Goal: Check status

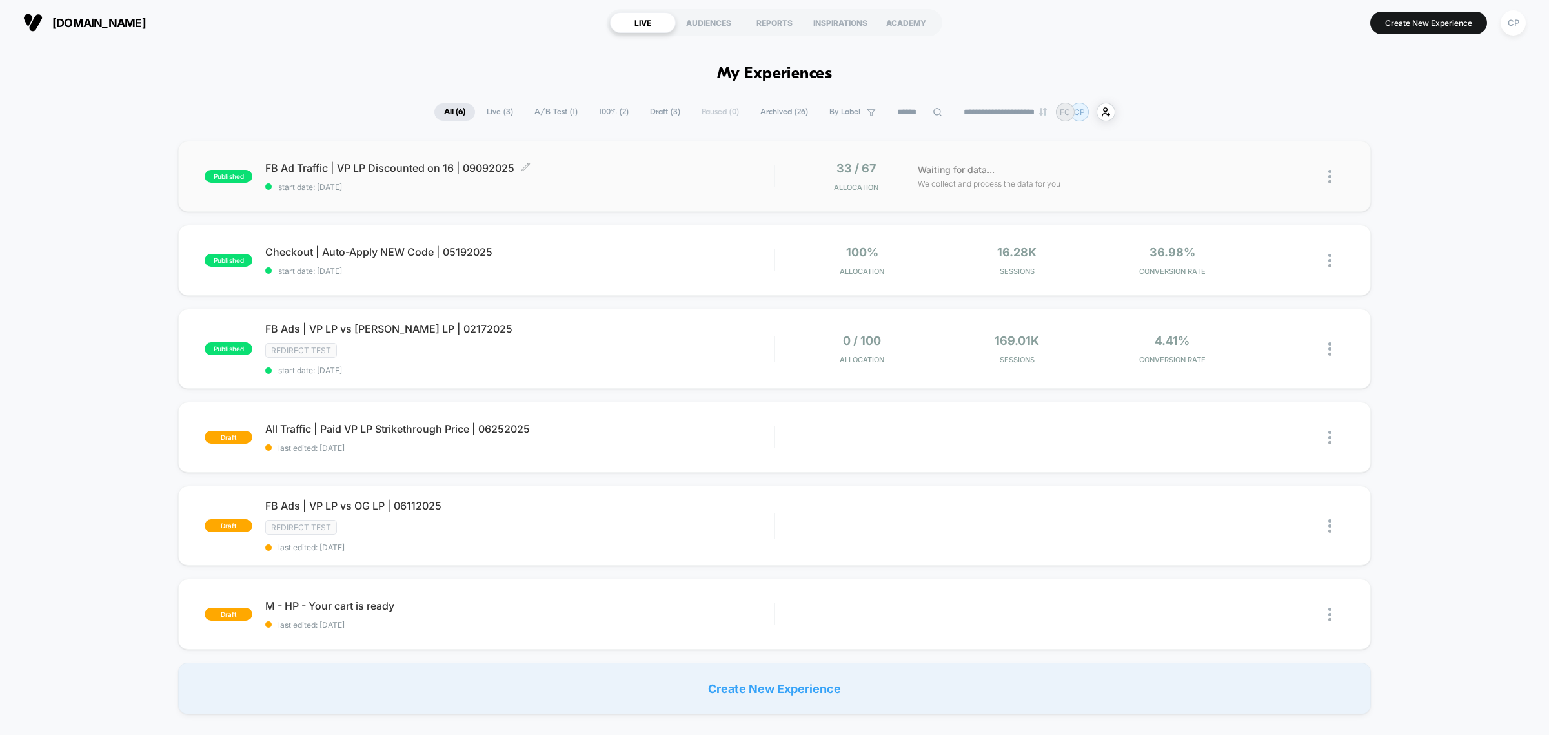
click at [459, 172] on span "FB Ad Traffic | VP LP Discounted on 16 | 09092025 Click to edit experience deta…" at bounding box center [519, 167] width 509 height 13
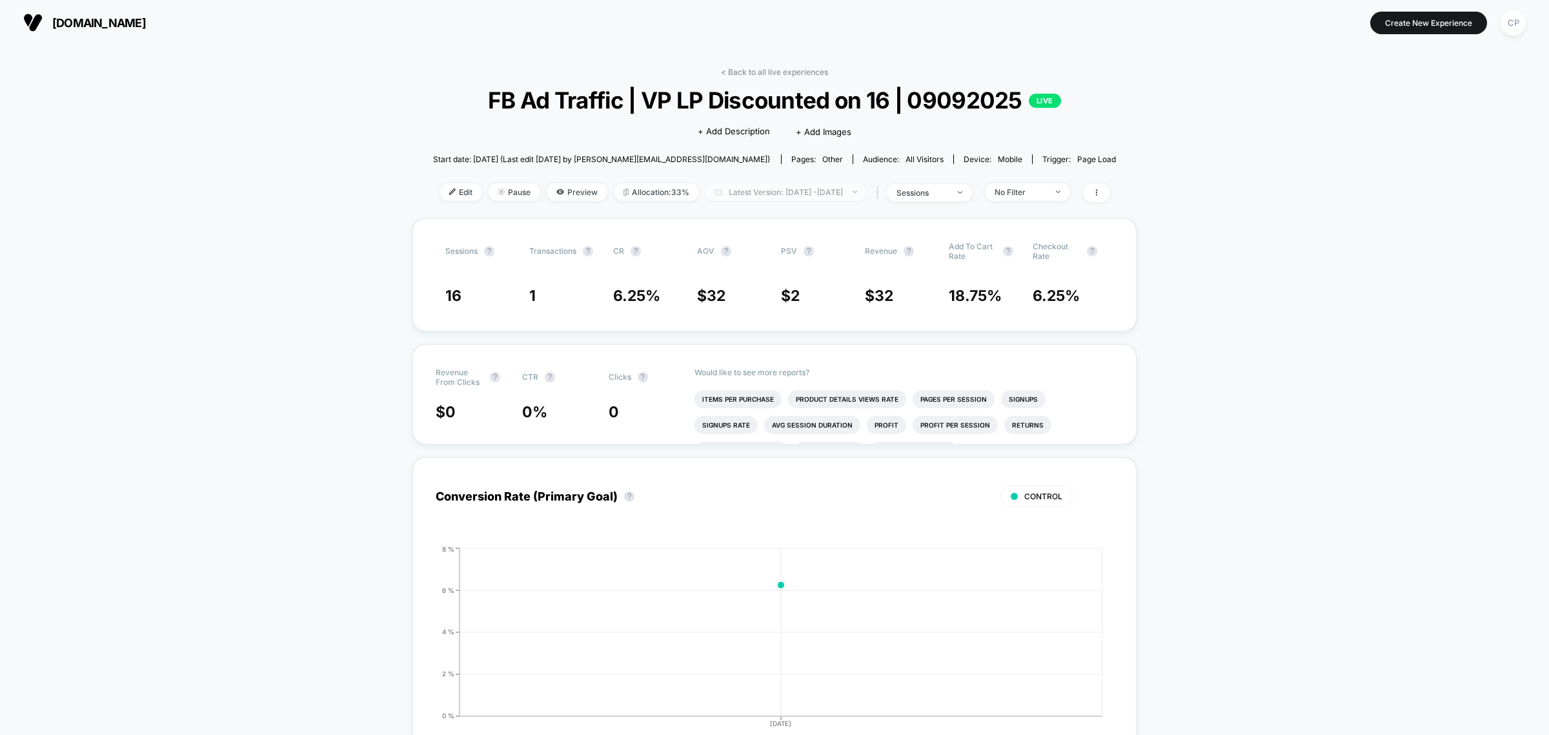
click at [737, 195] on span "Latest Version: [DATE] - [DATE]" at bounding box center [786, 191] width 161 height 17
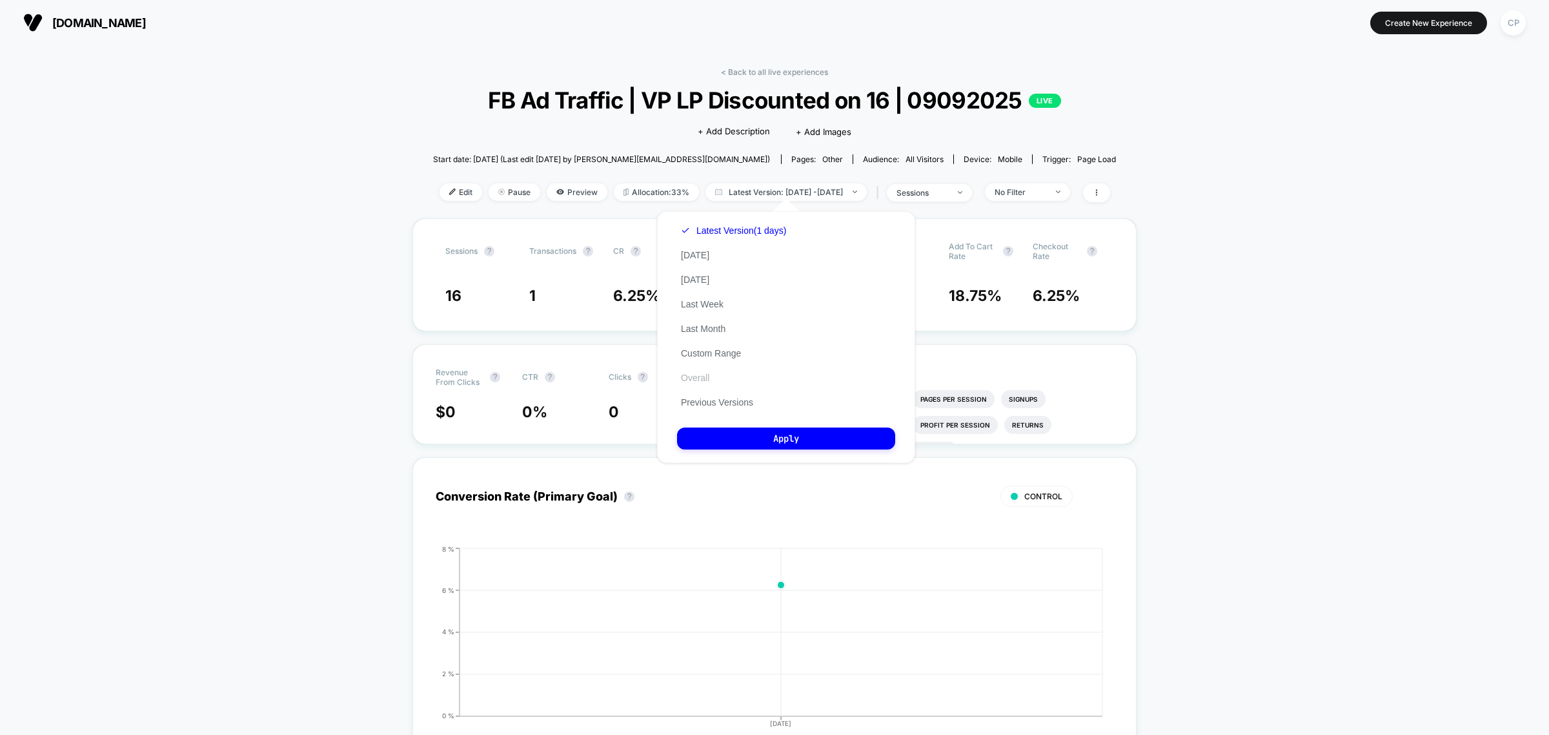
click at [704, 378] on button "Overall" at bounding box center [695, 378] width 36 height 12
click at [738, 431] on button "Apply" at bounding box center [786, 438] width 218 height 22
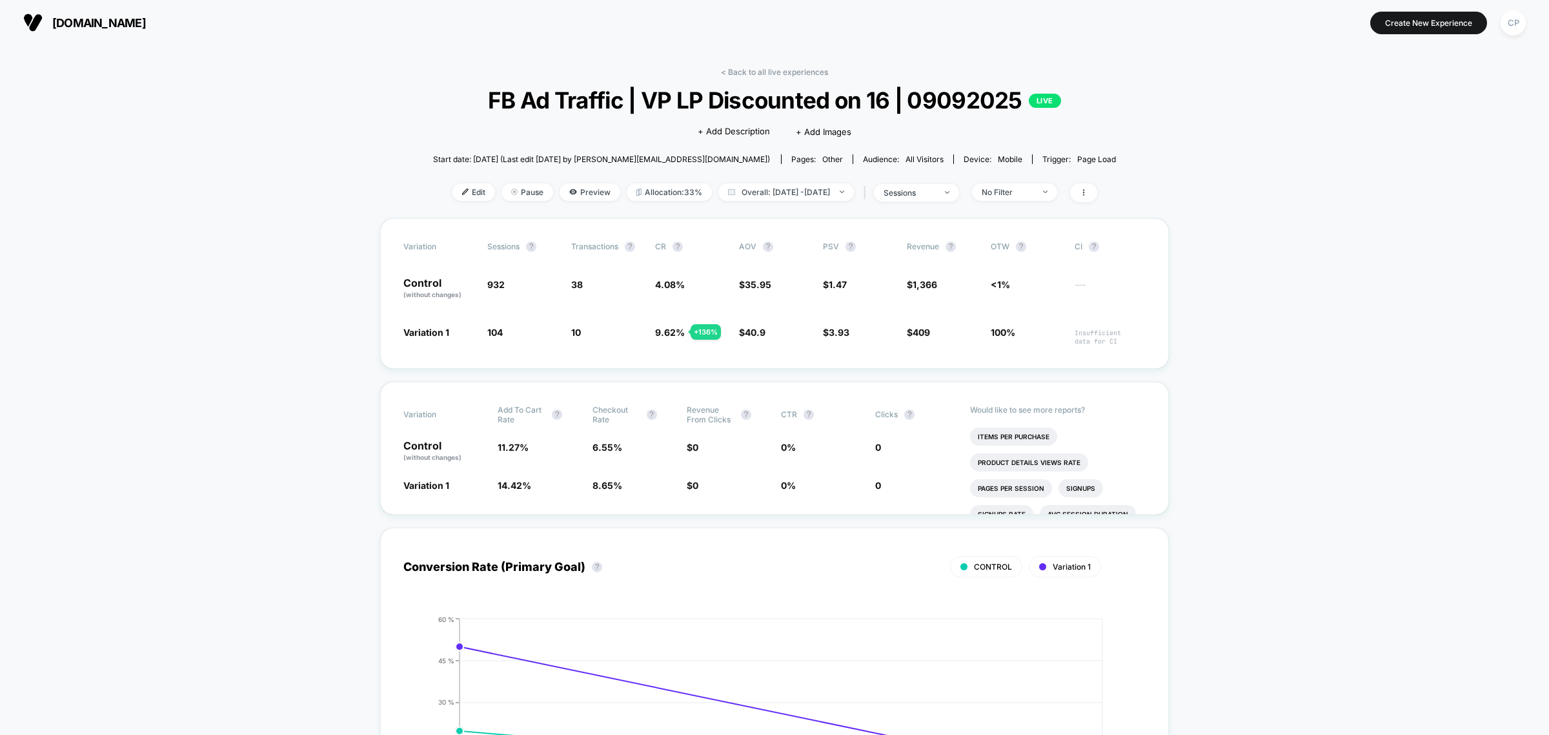
click at [573, 195] on span "Preview" at bounding box center [590, 191] width 61 height 17
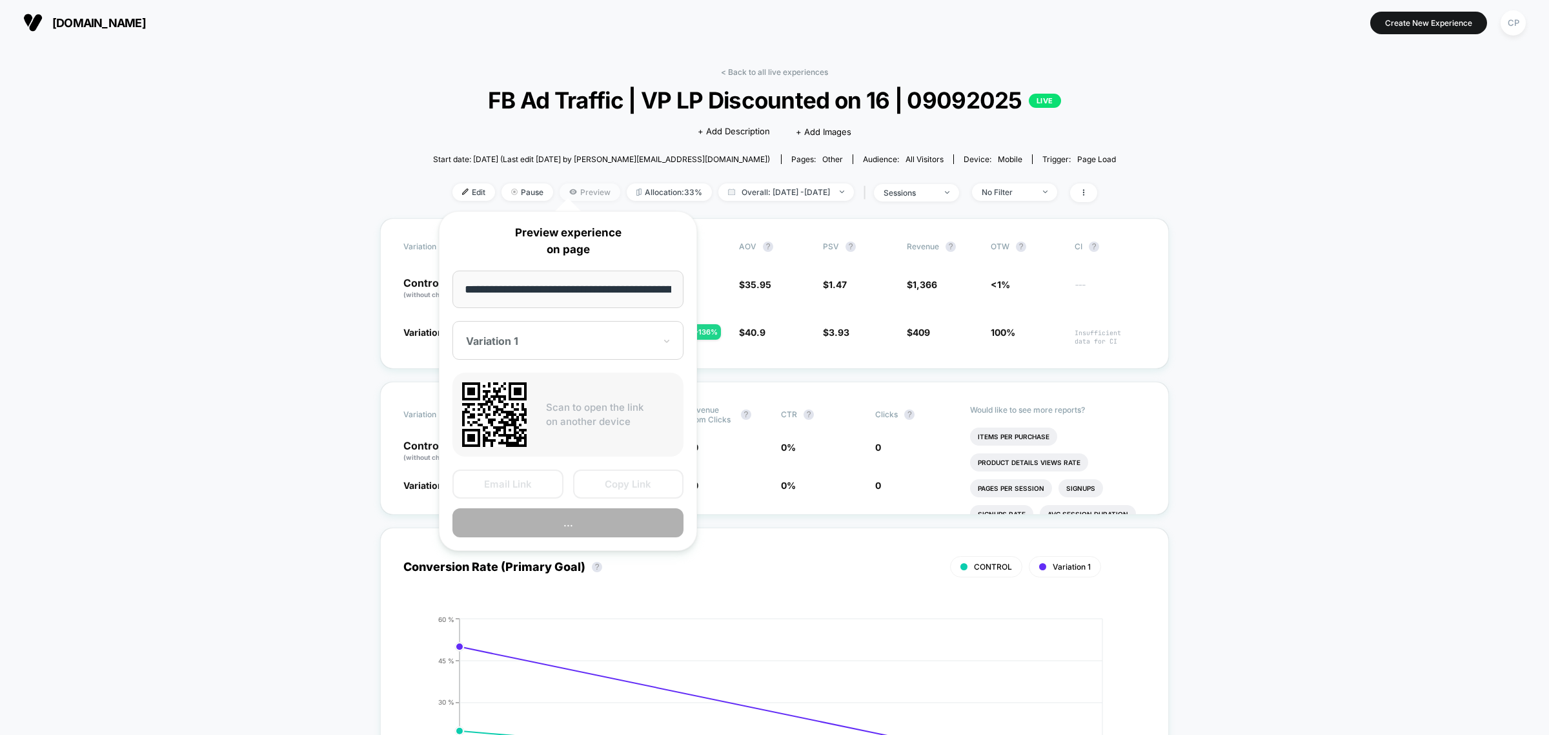
scroll to position [0, 228]
click at [587, 520] on button "Preview" at bounding box center [568, 522] width 231 height 29
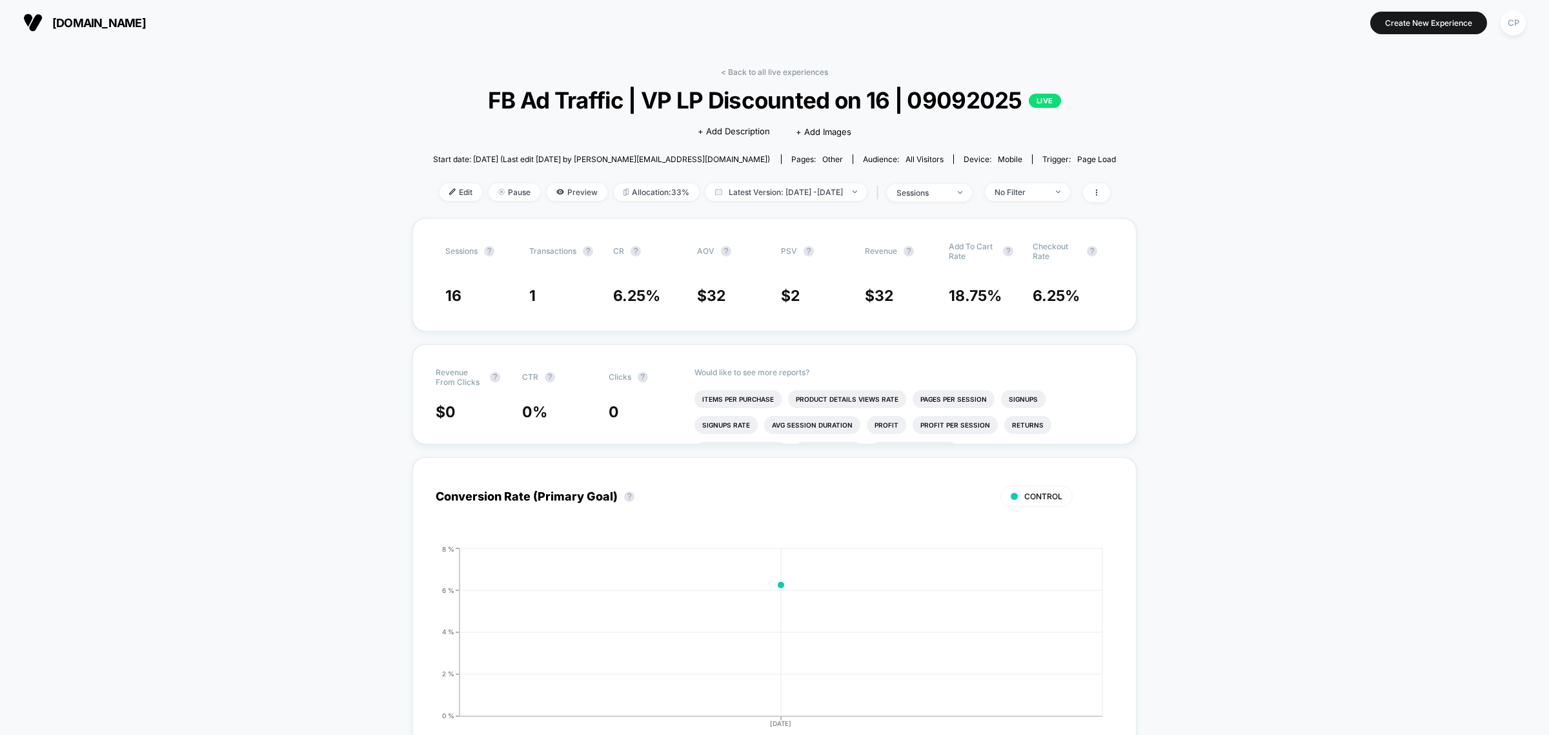
click at [779, 179] on div "< Back to all live experiences FB Ad Traffic | VP LP Discounted on 16 | 0909202…" at bounding box center [775, 142] width 684 height 151
click at [778, 190] on span "Latest Version: Sep 8, 2025 - Sep 10, 2025" at bounding box center [786, 191] width 161 height 17
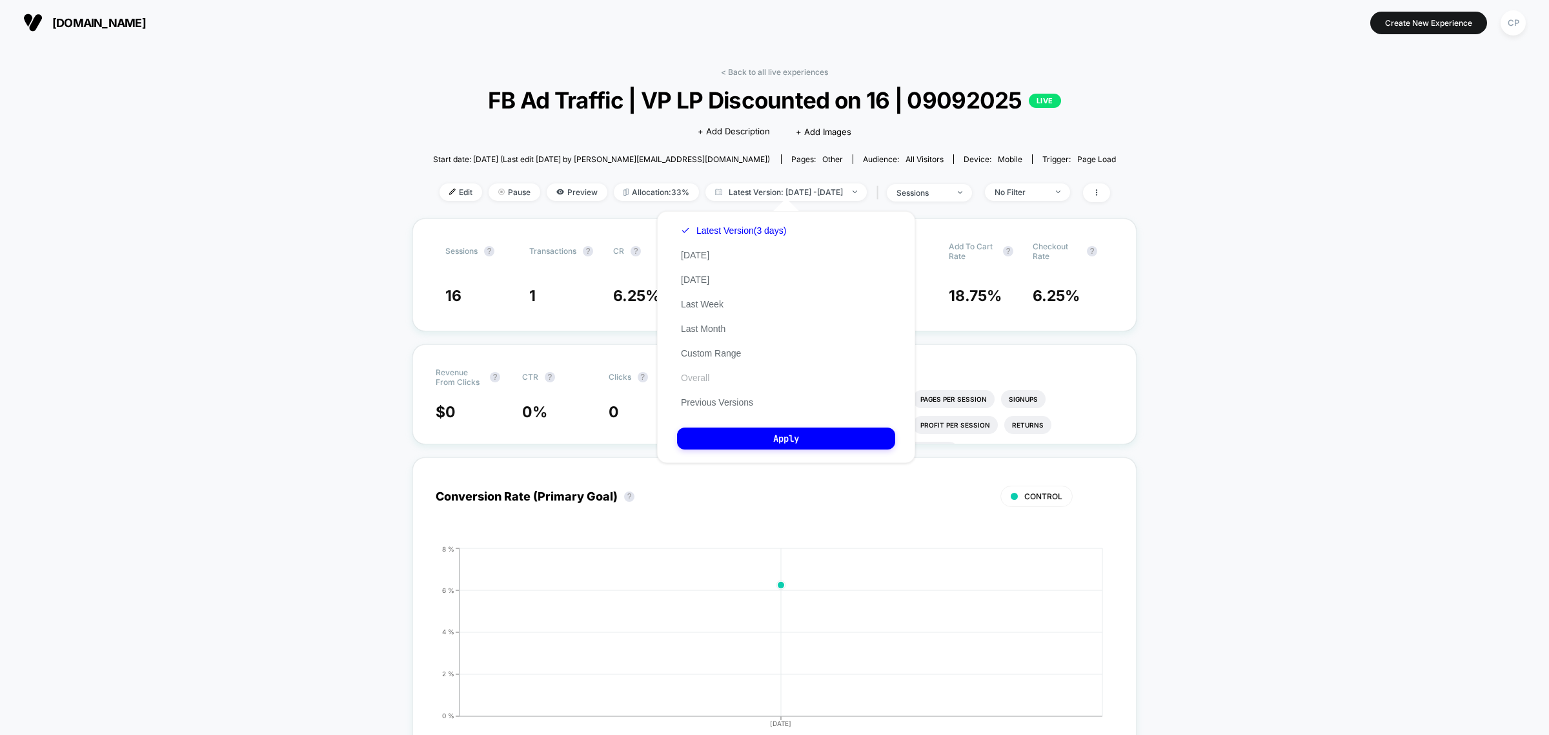
click at [708, 378] on button "Overall" at bounding box center [695, 378] width 36 height 12
click at [743, 443] on button "Apply" at bounding box center [786, 438] width 218 height 22
